Goal: Find specific page/section

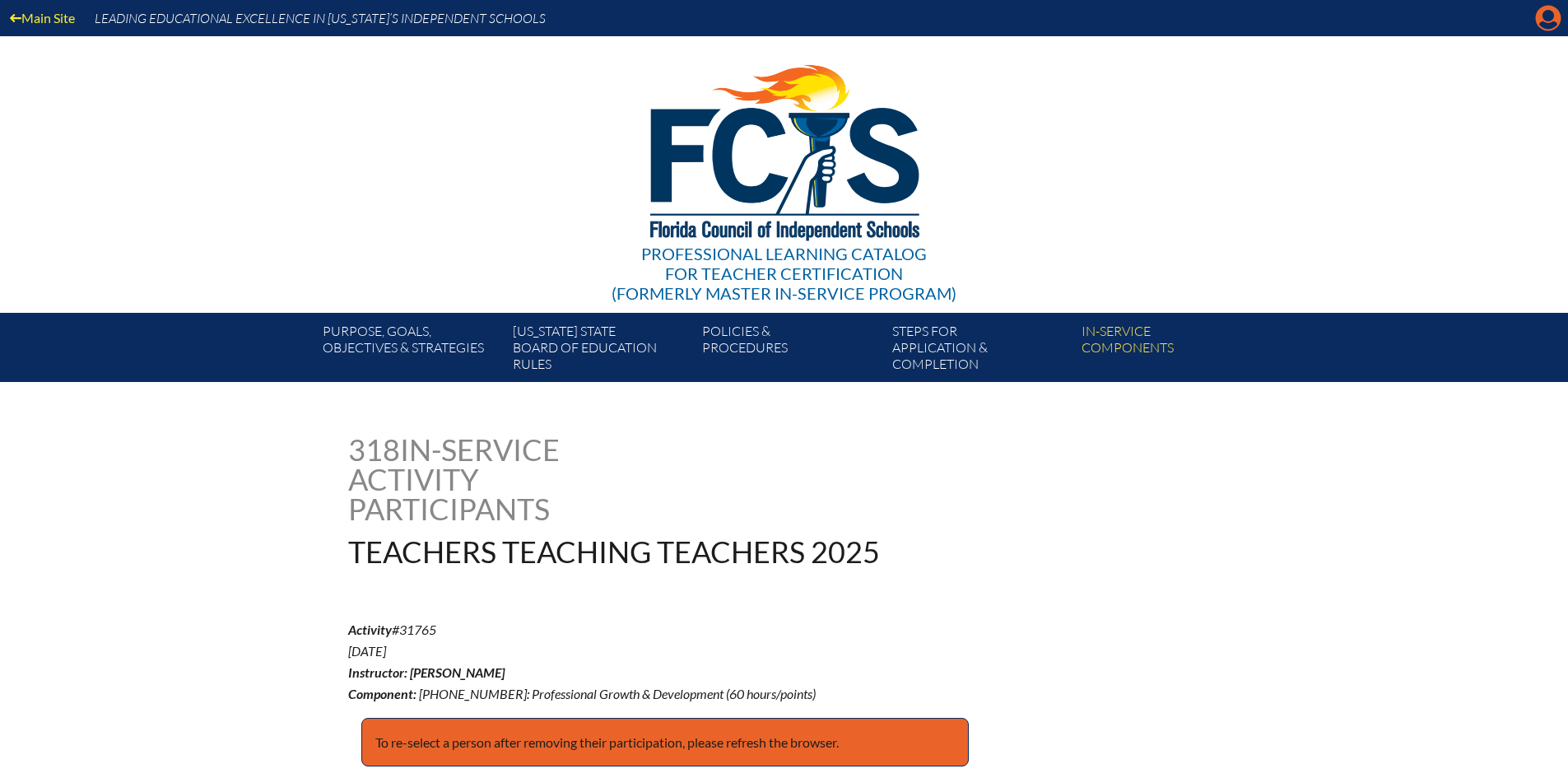
click at [1544, 14] on icon "Manage account" at bounding box center [1548, 17] width 26 height 26
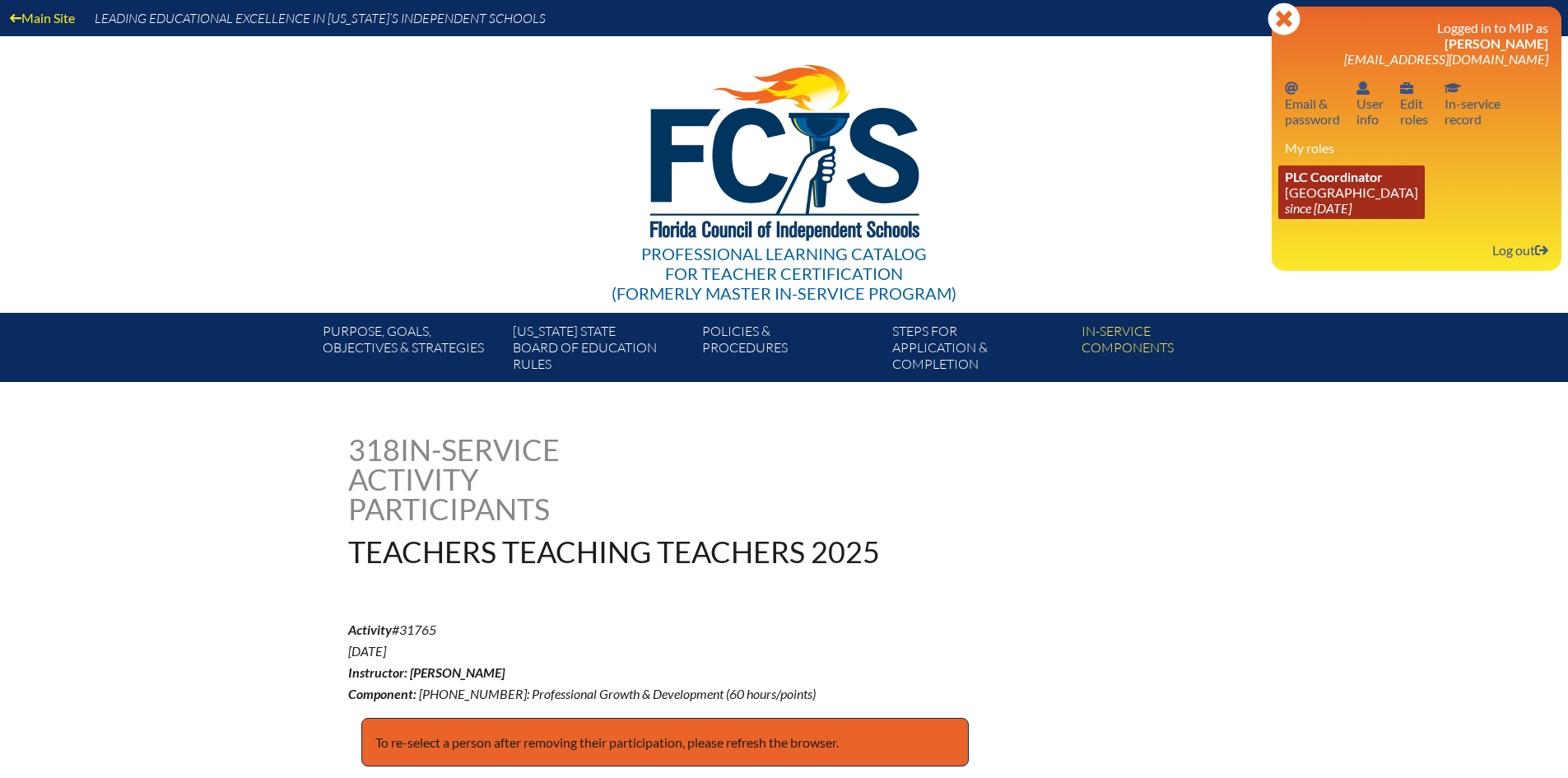
click at [1343, 187] on link "PLC Coordinator Pine Crest School since 2016 Aug 15" at bounding box center [1352, 192] width 147 height 53
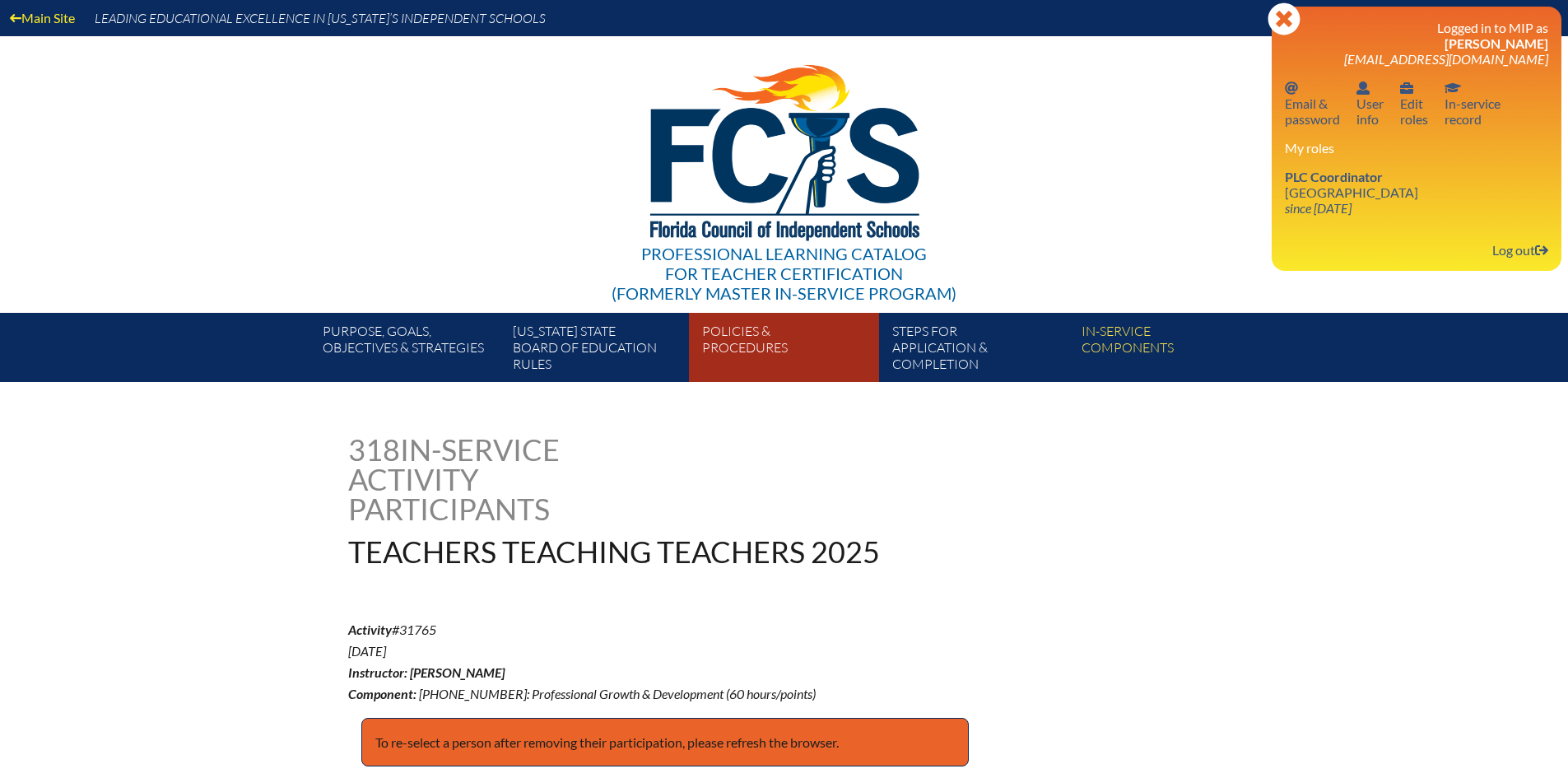
scroll to position [247, 0]
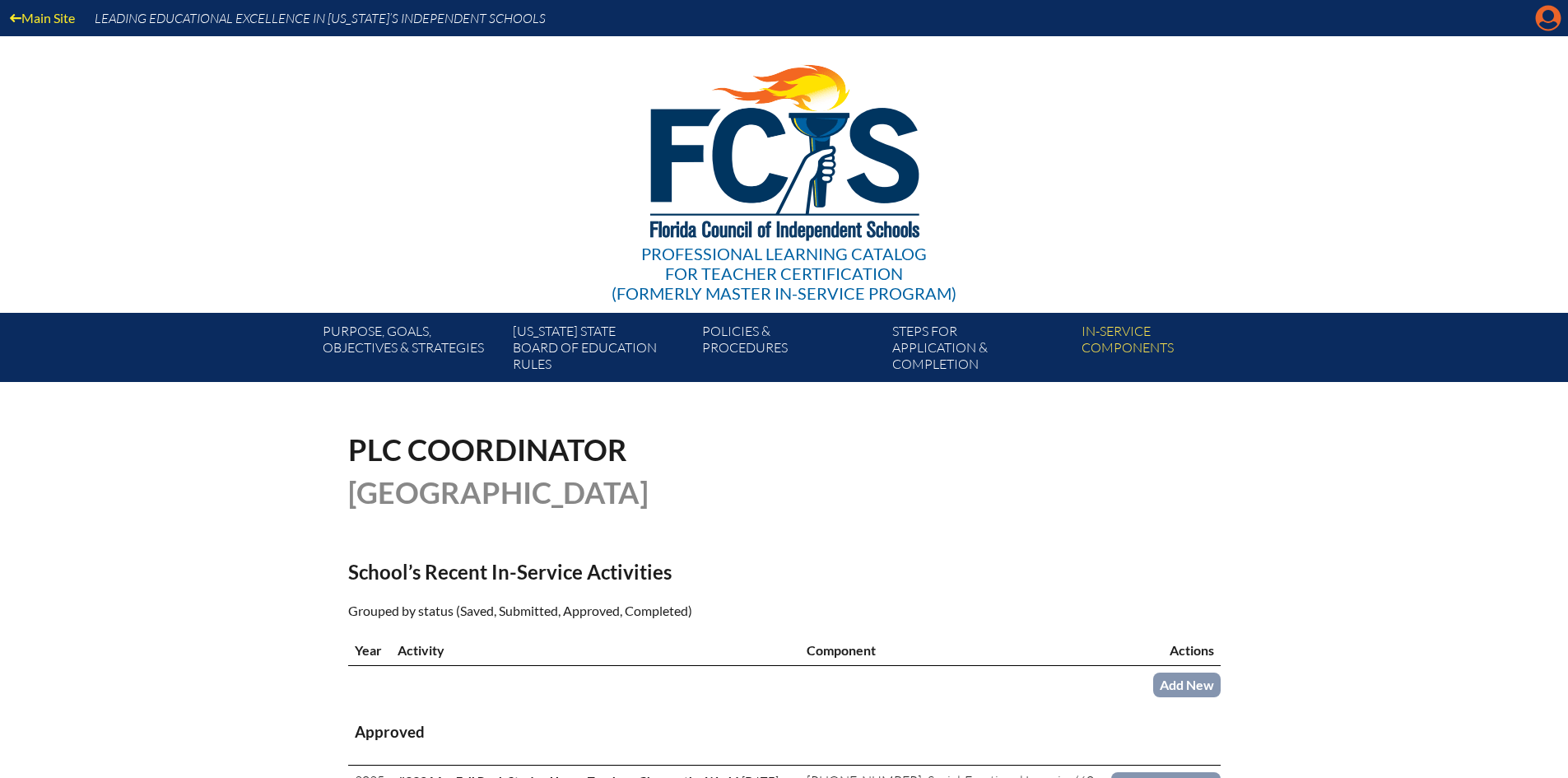
click at [1545, 14] on icon "Manage account" at bounding box center [1548, 17] width 26 height 26
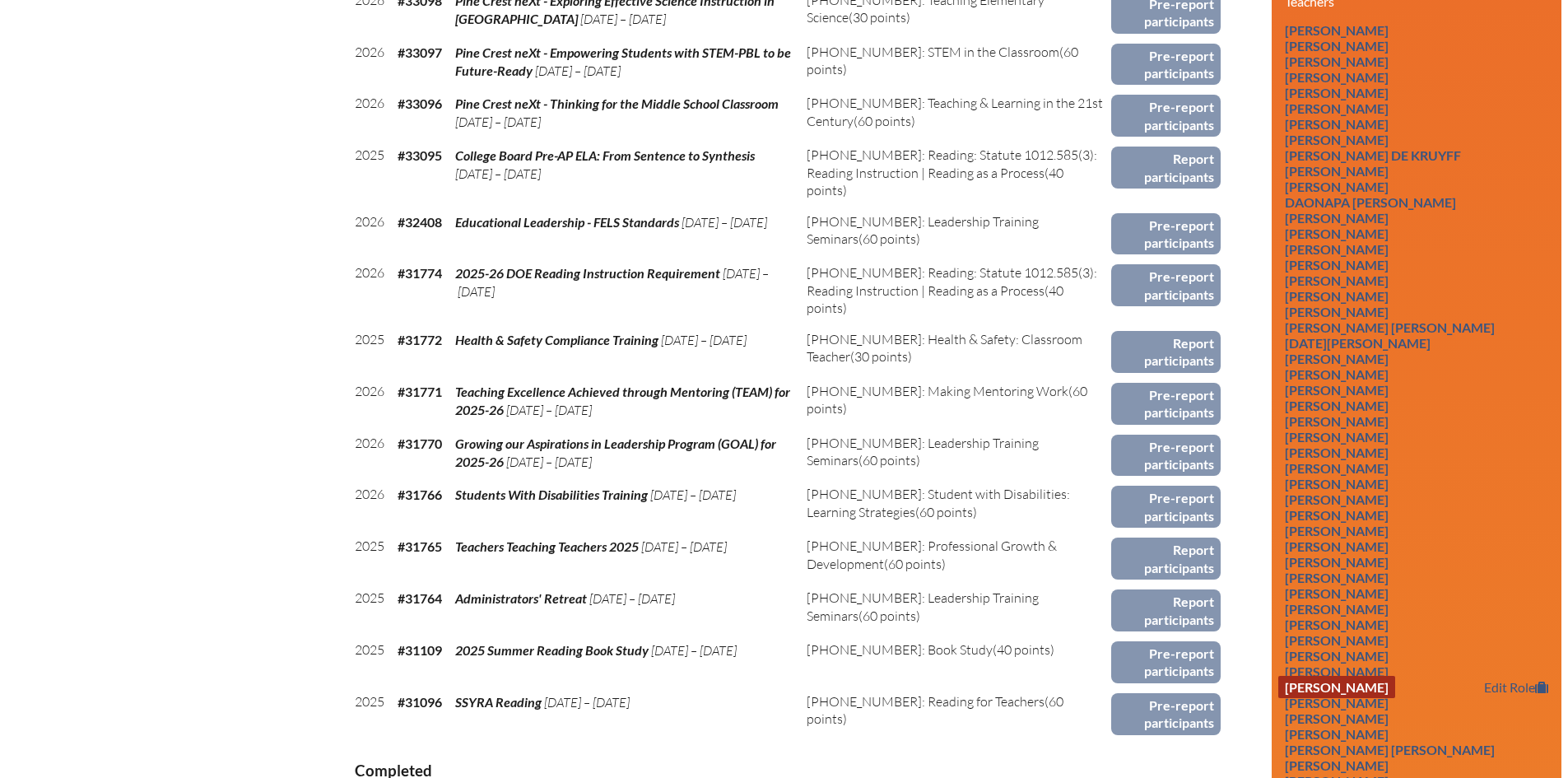
scroll to position [1071, 0]
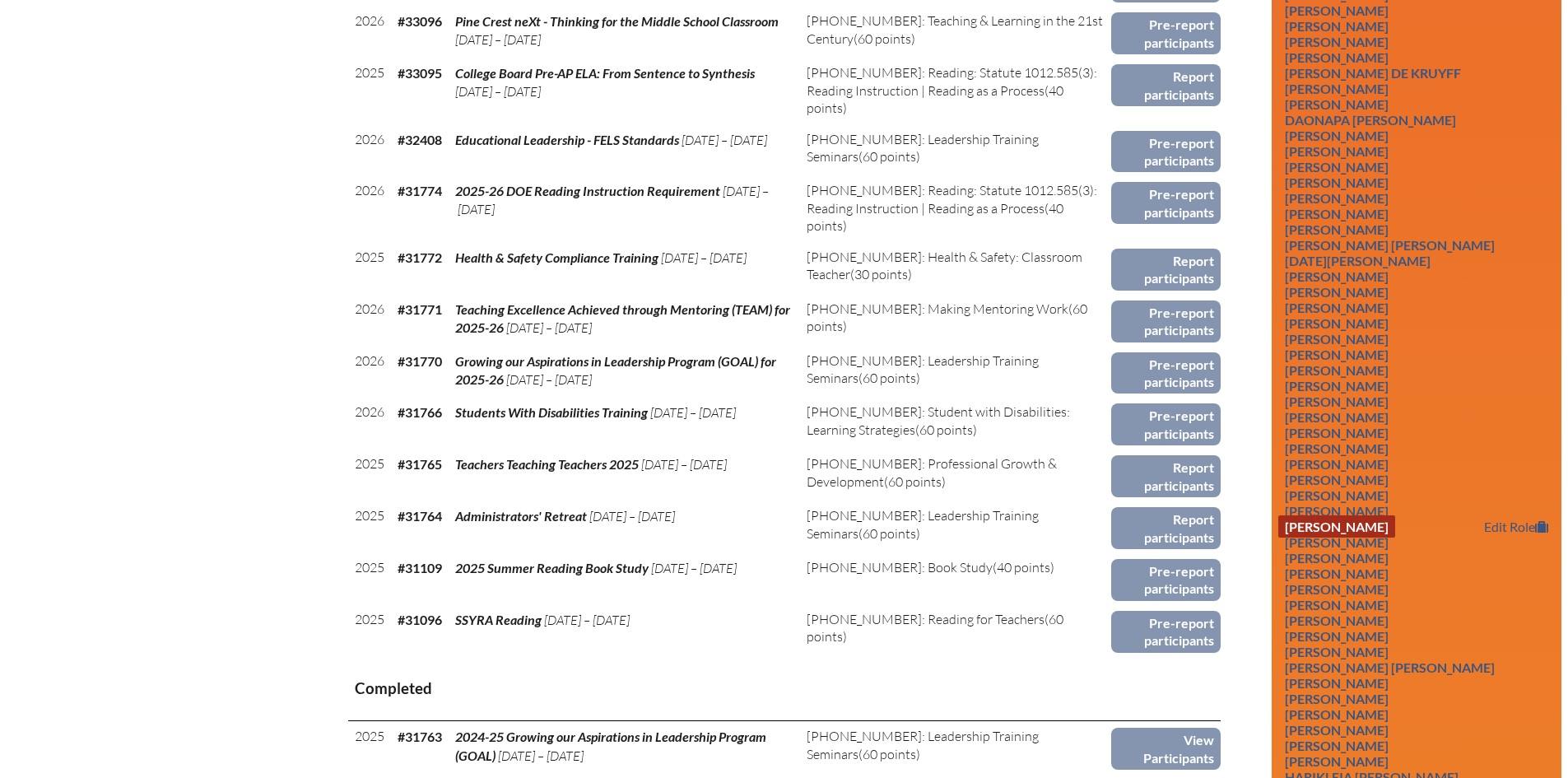
click at [1376, 538] on link "[PERSON_NAME]" at bounding box center [1336, 526] width 117 height 23
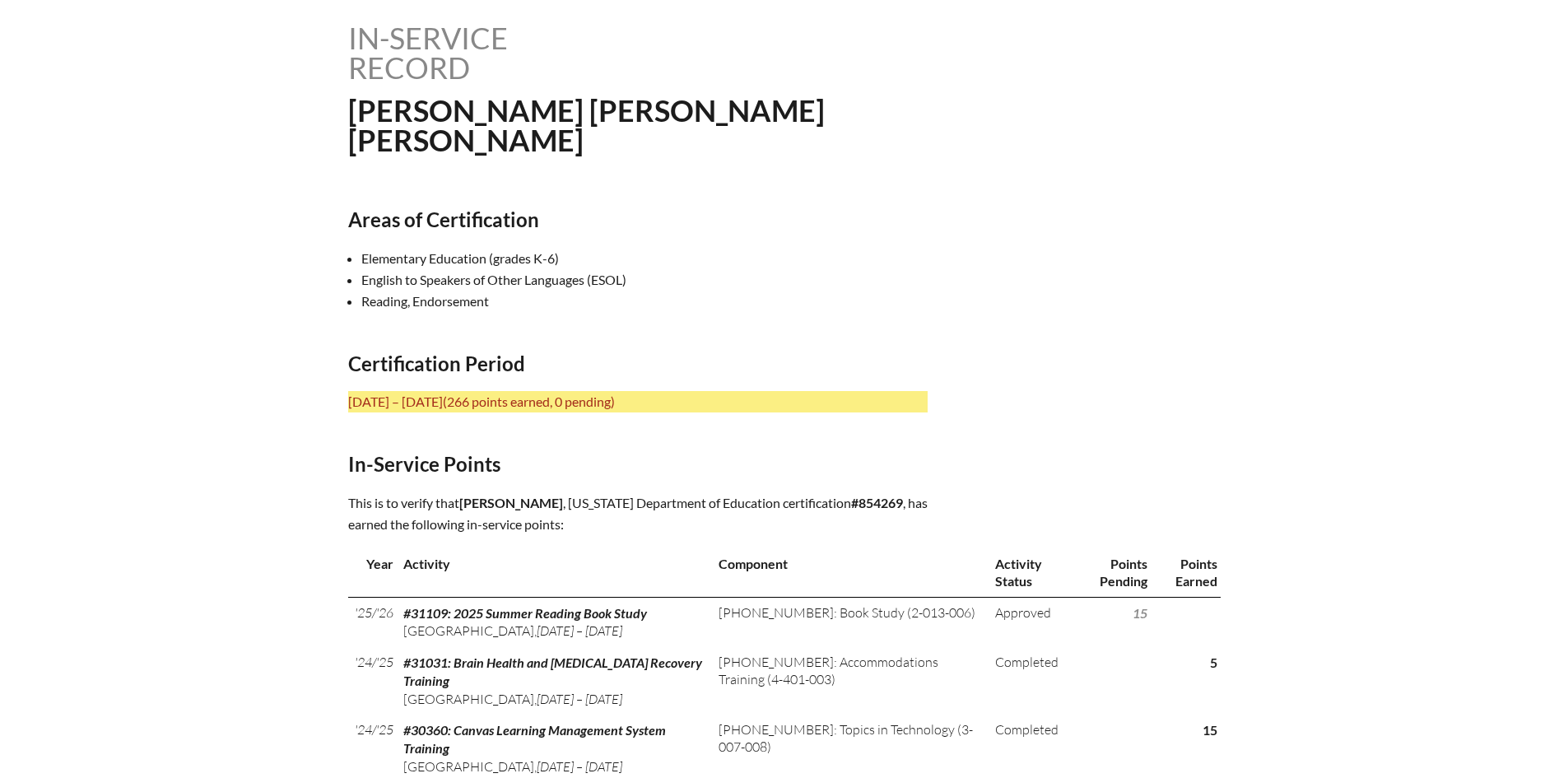
scroll to position [165, 0]
